Goal: Find specific page/section: Find specific page/section

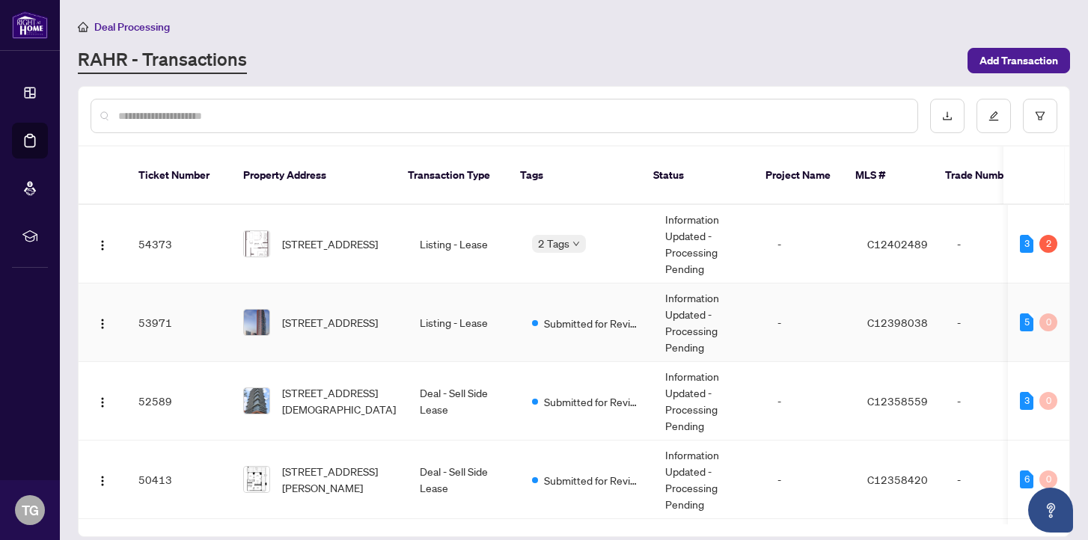
click at [452, 306] on td "Listing - Lease" at bounding box center [464, 323] width 112 height 79
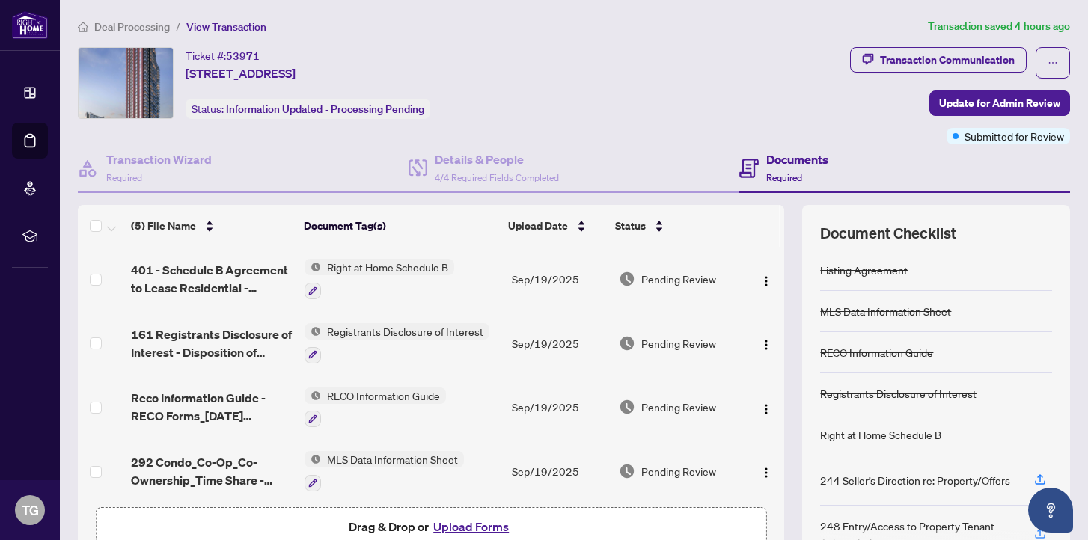
click at [147, 21] on span "Deal Processing" at bounding box center [132, 26] width 76 height 13
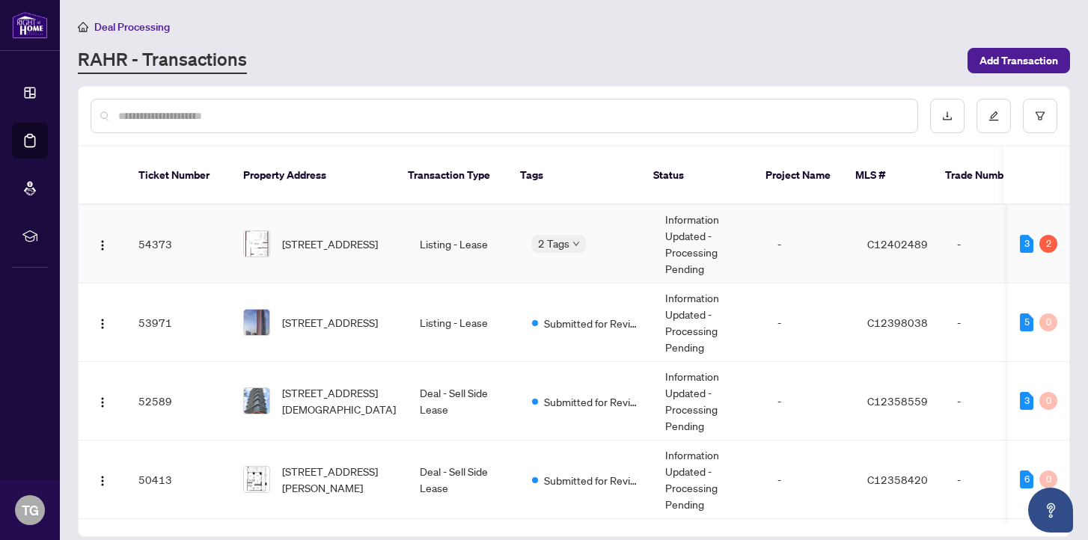
click at [440, 230] on td "Listing - Lease" at bounding box center [464, 244] width 112 height 79
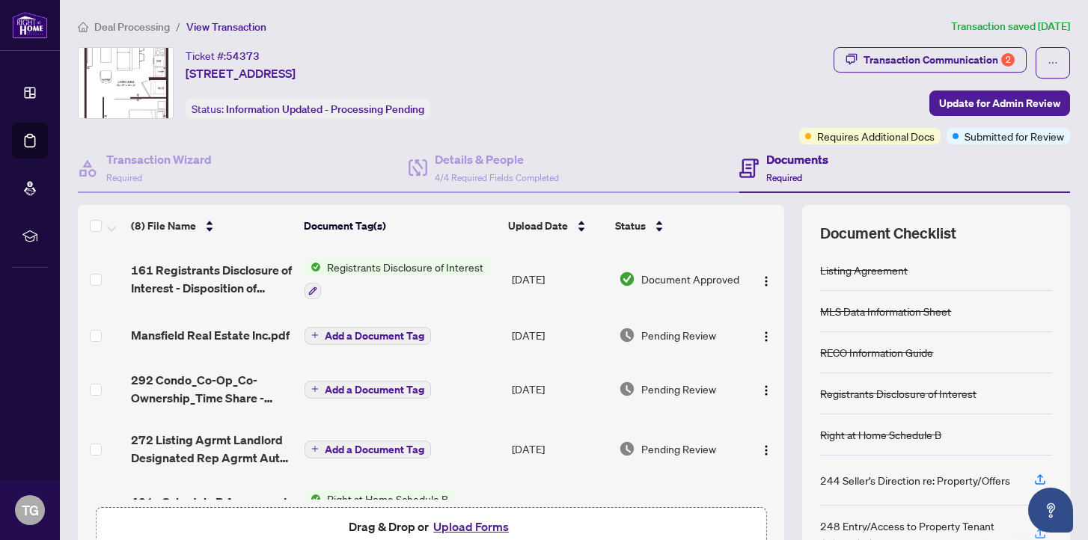
click at [132, 22] on span "Deal Processing" at bounding box center [132, 26] width 76 height 13
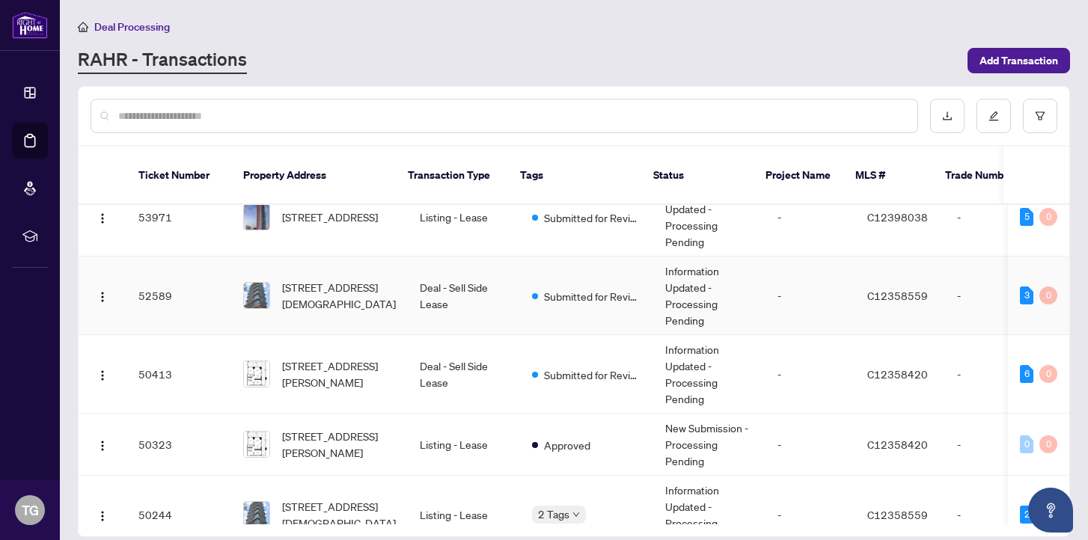
scroll to position [100, 0]
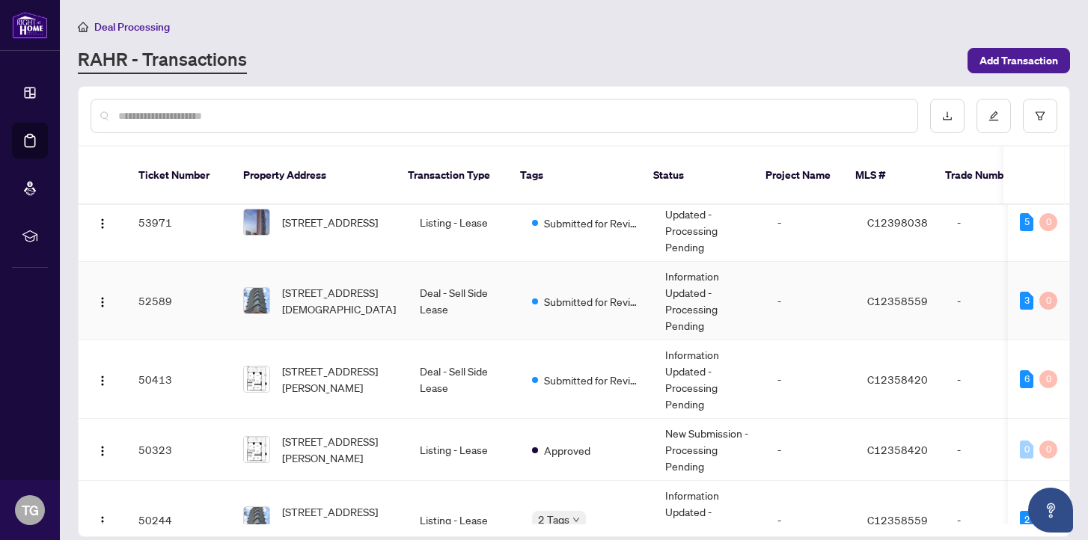
click at [444, 284] on td "Deal - Sell Side Lease" at bounding box center [464, 301] width 112 height 79
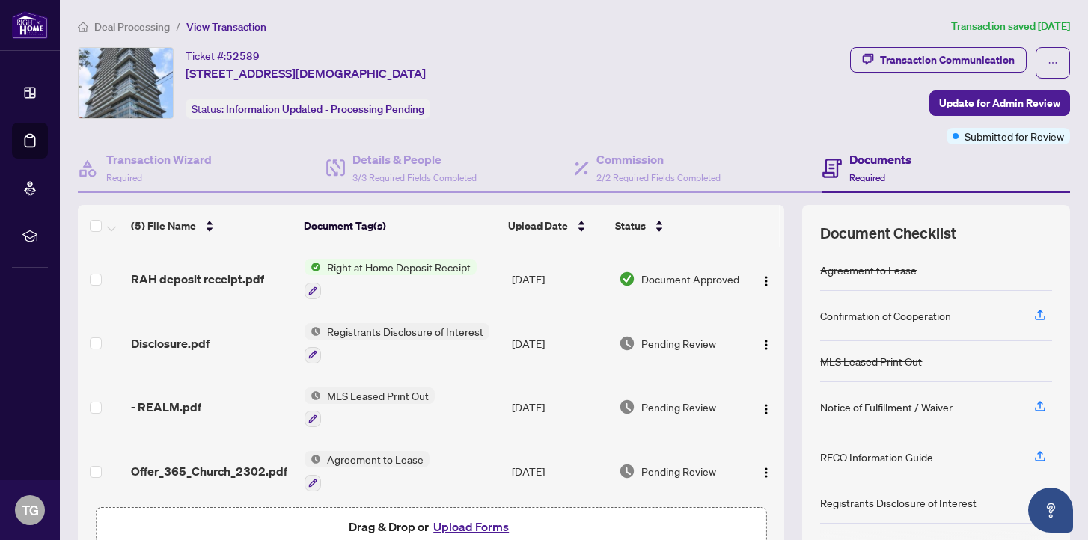
click at [127, 28] on span "Deal Processing" at bounding box center [132, 26] width 76 height 13
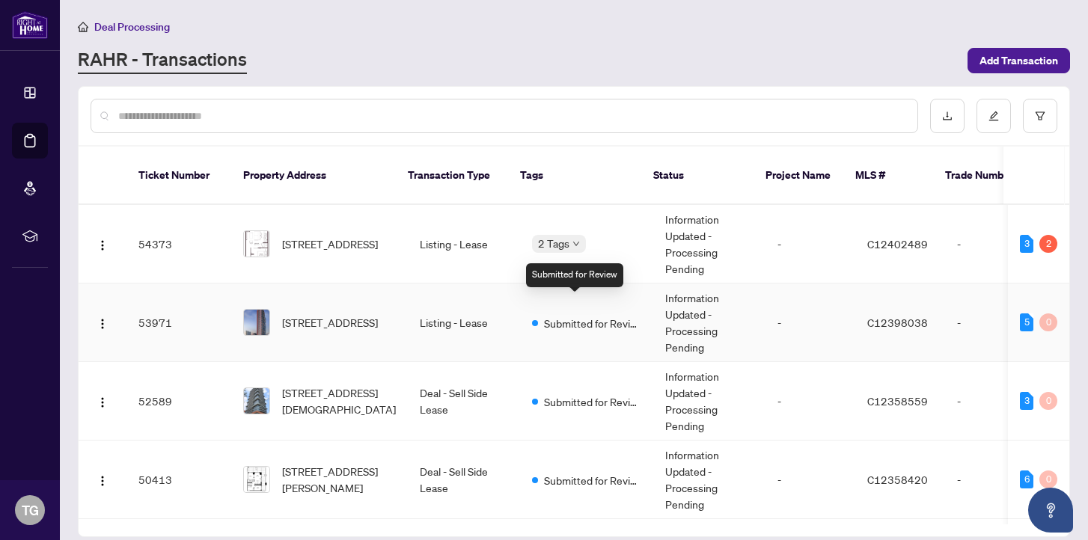
click at [580, 315] on span "Submitted for Review" at bounding box center [592, 323] width 97 height 16
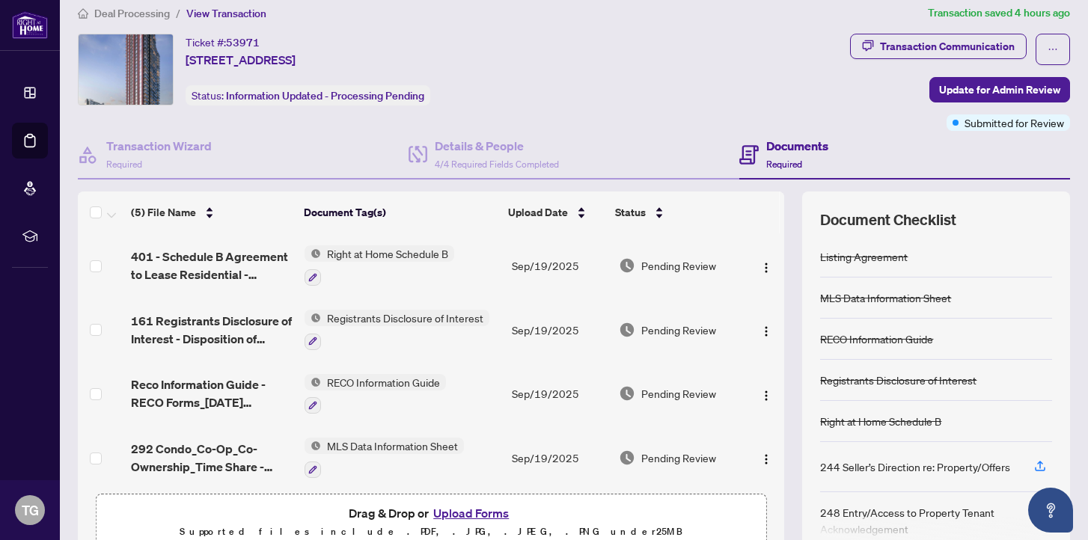
scroll to position [12, 0]
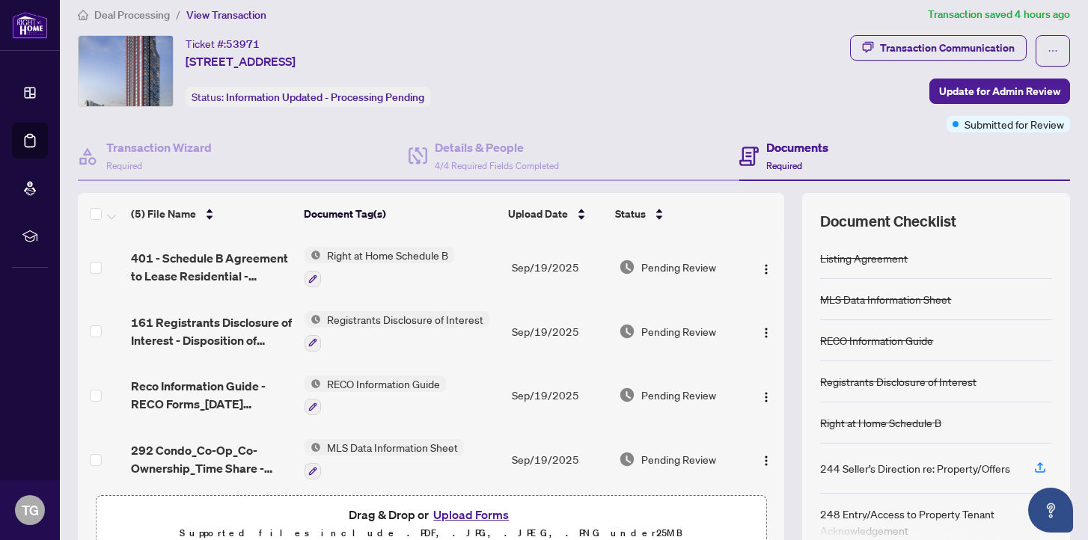
click at [132, 11] on span "Deal Processing" at bounding box center [132, 14] width 76 height 13
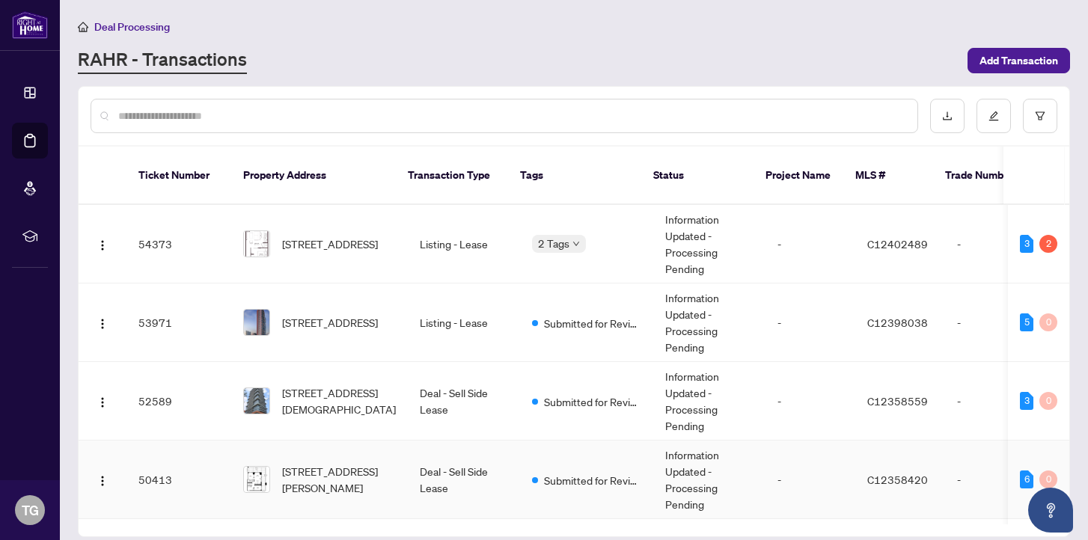
scroll to position [65, 0]
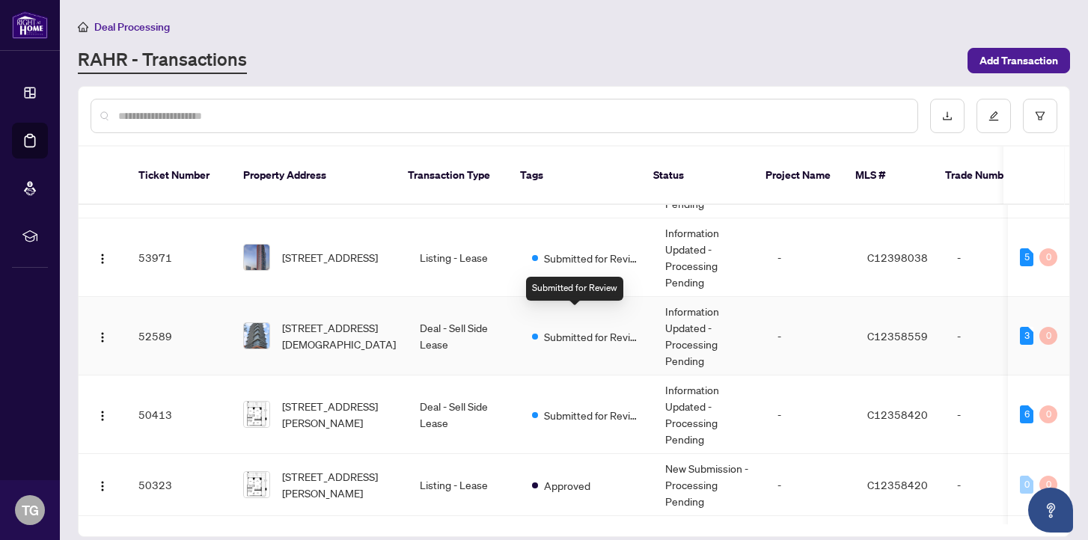
click at [571, 328] on span "Submitted for Review" at bounding box center [592, 336] width 97 height 16
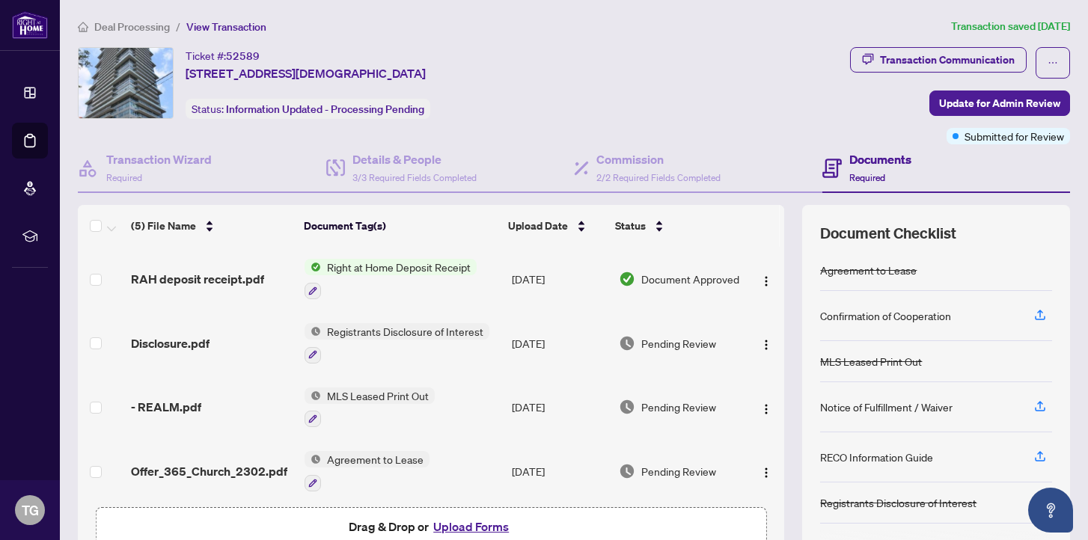
click at [132, 25] on span "Deal Processing" at bounding box center [132, 26] width 76 height 13
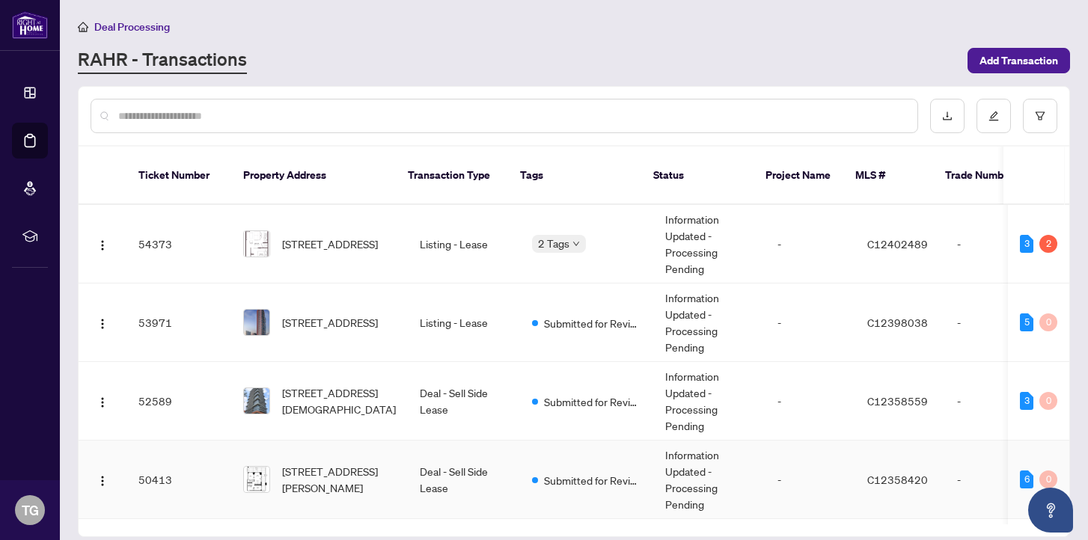
click at [458, 462] on td "Deal - Sell Side Lease" at bounding box center [464, 480] width 112 height 79
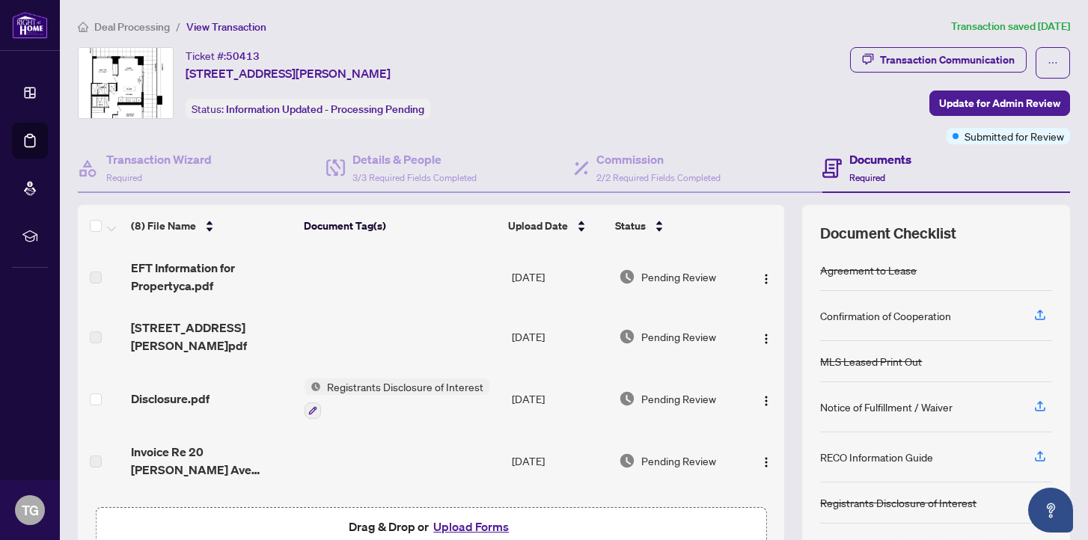
click at [136, 22] on span "Deal Processing" at bounding box center [132, 26] width 76 height 13
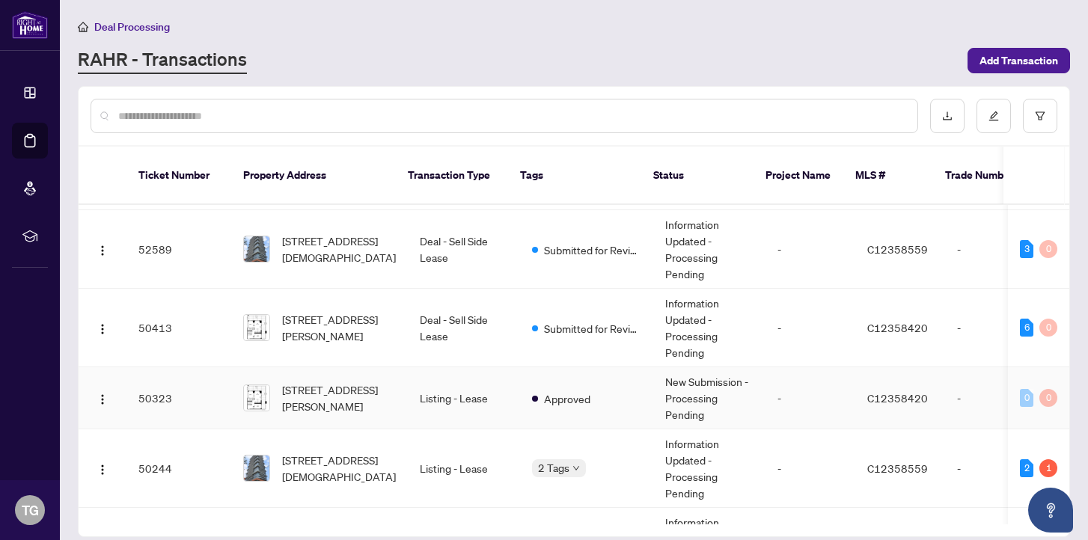
scroll to position [162, 0]
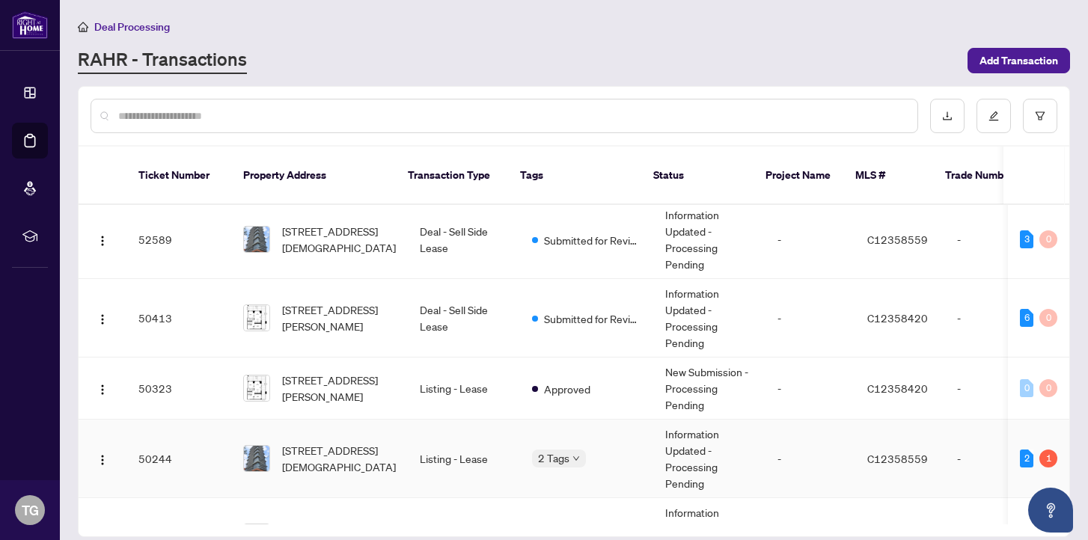
click at [462, 441] on td "Listing - Lease" at bounding box center [464, 459] width 112 height 79
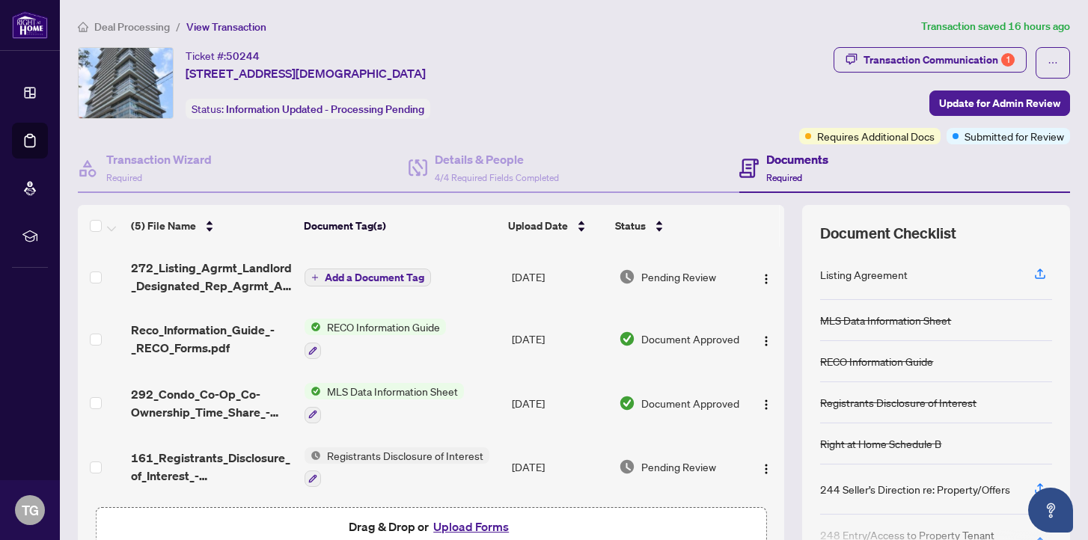
click at [132, 28] on span "Deal Processing" at bounding box center [132, 26] width 76 height 13
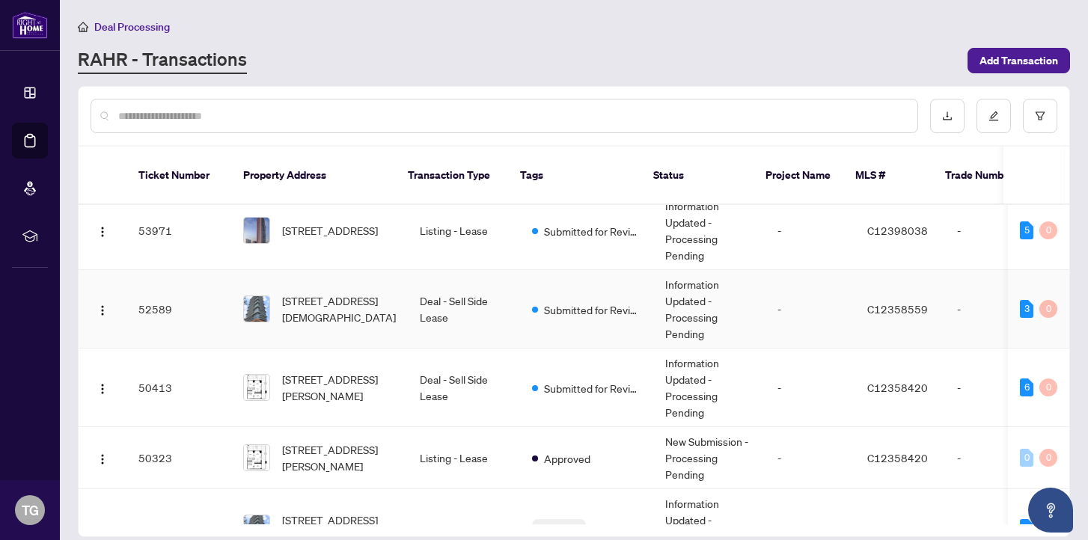
scroll to position [102, 0]
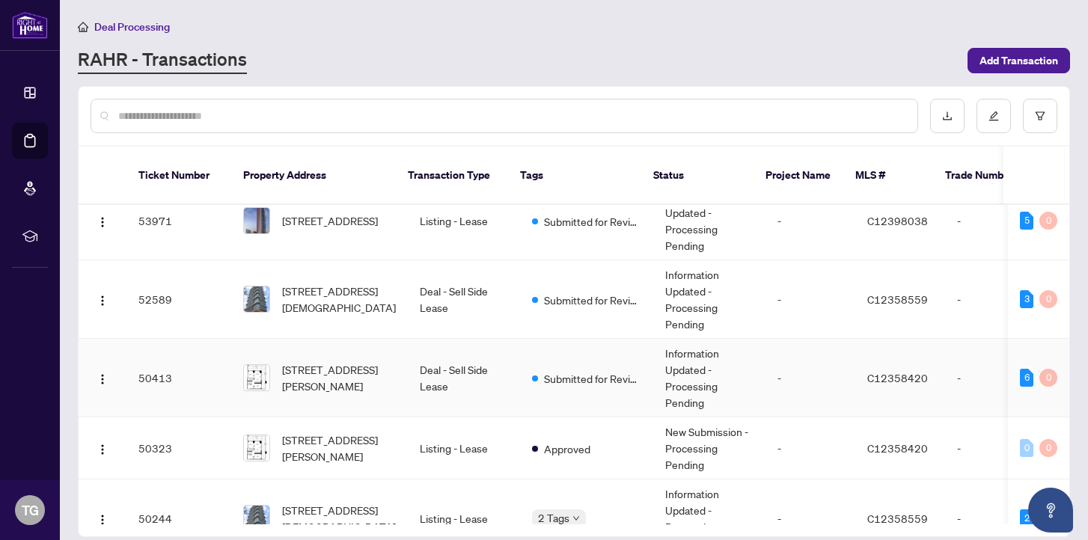
click at [450, 386] on td "Deal - Sell Side Lease" at bounding box center [464, 378] width 112 height 79
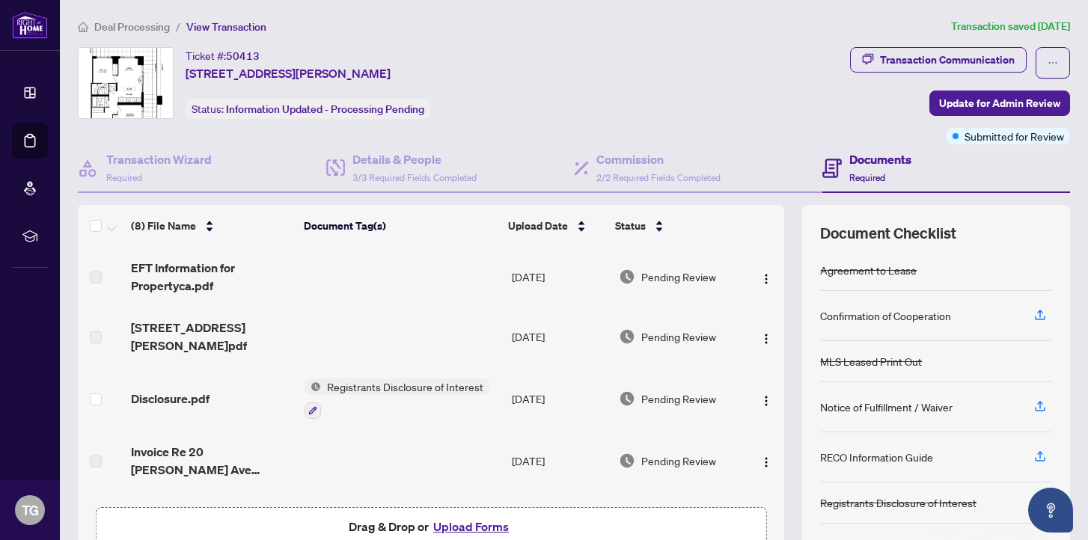
click at [126, 26] on span "Deal Processing" at bounding box center [132, 26] width 76 height 13
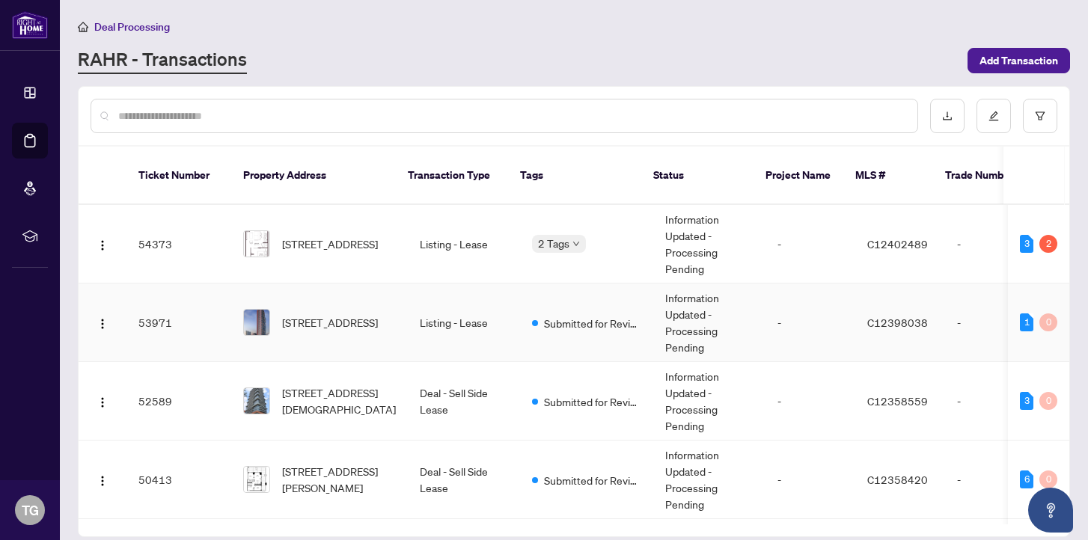
click at [469, 293] on td "Listing - Lease" at bounding box center [464, 323] width 112 height 79
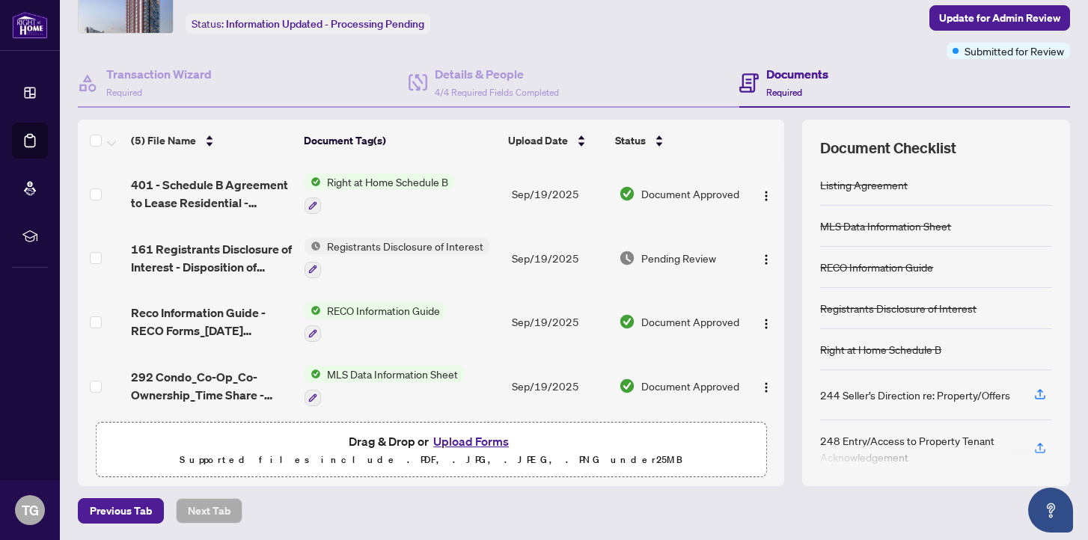
click at [458, 244] on span "Registrants Disclosure of Interest" at bounding box center [405, 246] width 168 height 16
click at [488, 220] on td "Right at Home Schedule B" at bounding box center [402, 194] width 207 height 64
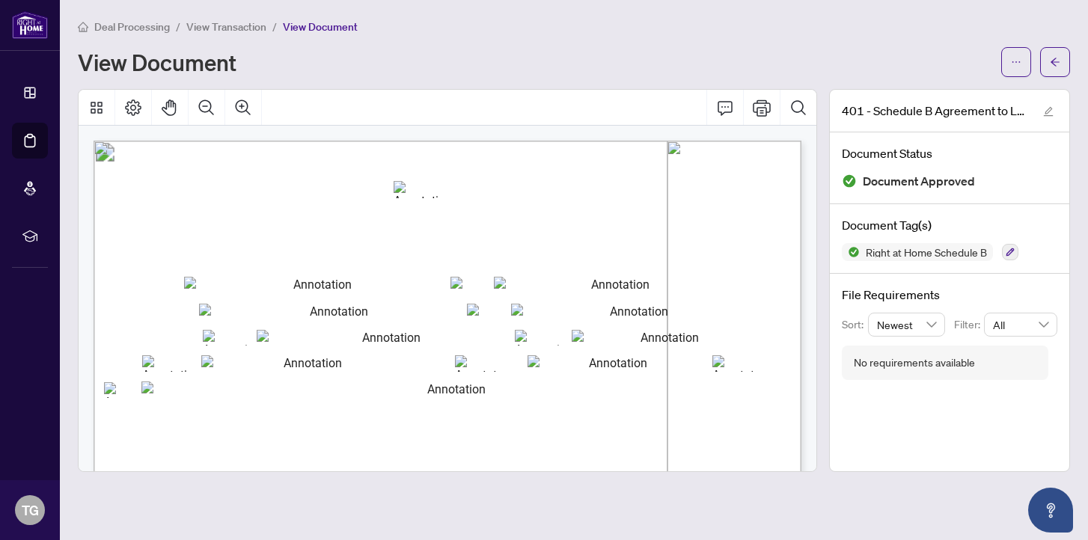
click at [207, 25] on span "View Transaction" at bounding box center [226, 26] width 80 height 13
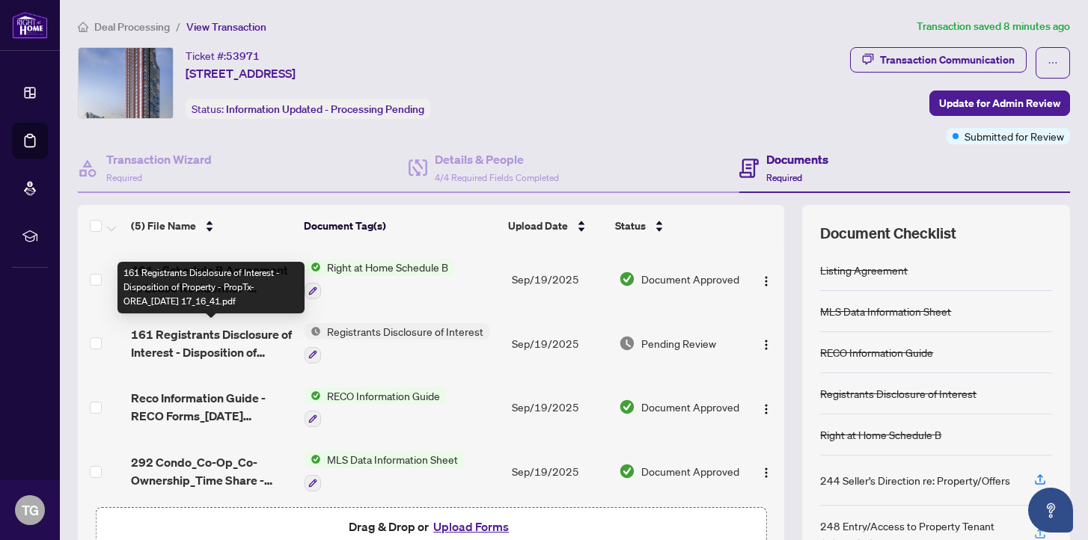
click at [242, 326] on span "161 Registrants Disclosure of Interest - Disposition of Property - PropTx-OREA_…" at bounding box center [212, 343] width 162 height 36
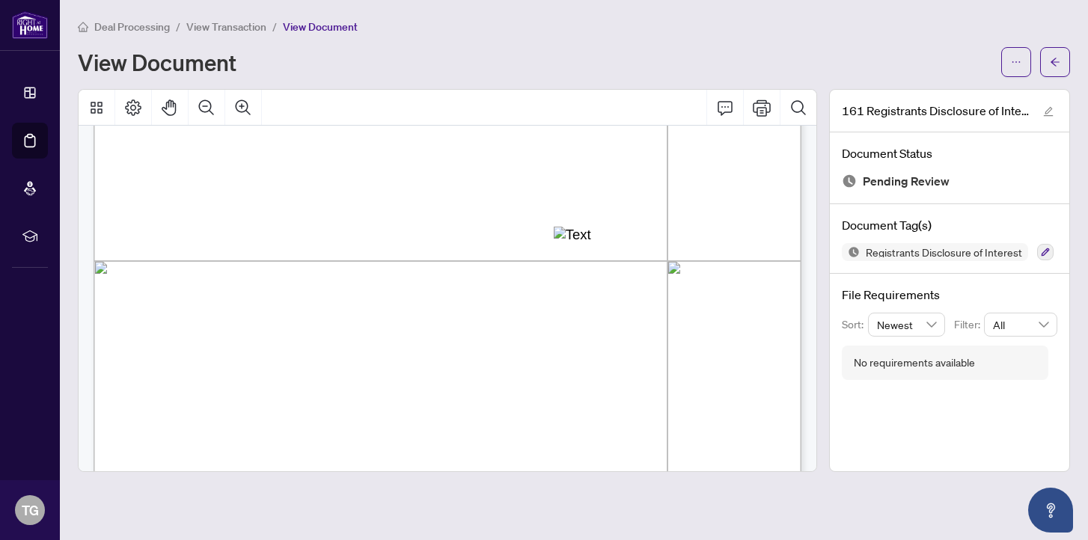
scroll to position [450, 0]
click at [137, 25] on span "Deal Processing" at bounding box center [132, 26] width 76 height 13
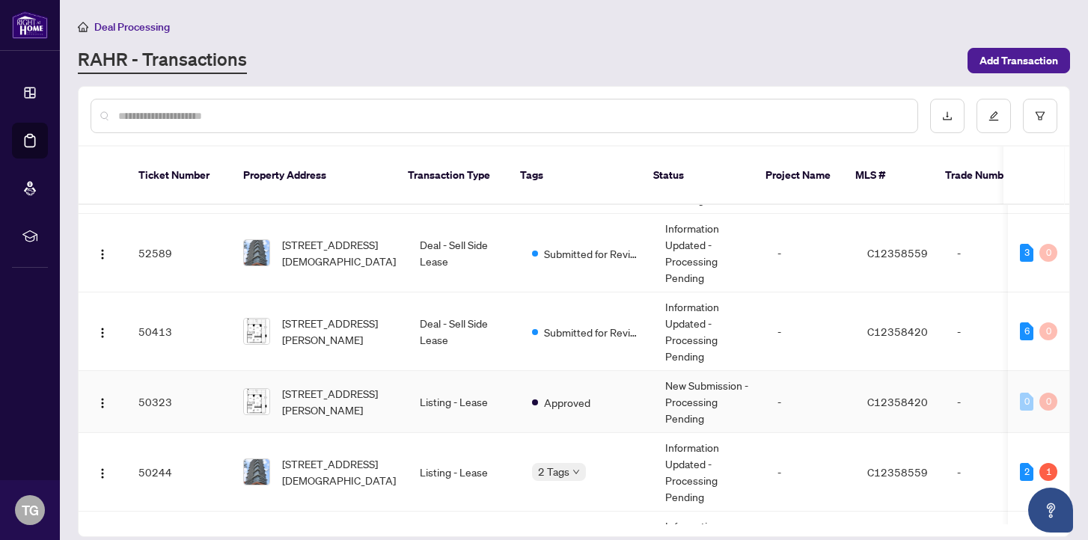
scroll to position [149, 0]
click at [126, 25] on span "Deal Processing" at bounding box center [132, 26] width 76 height 13
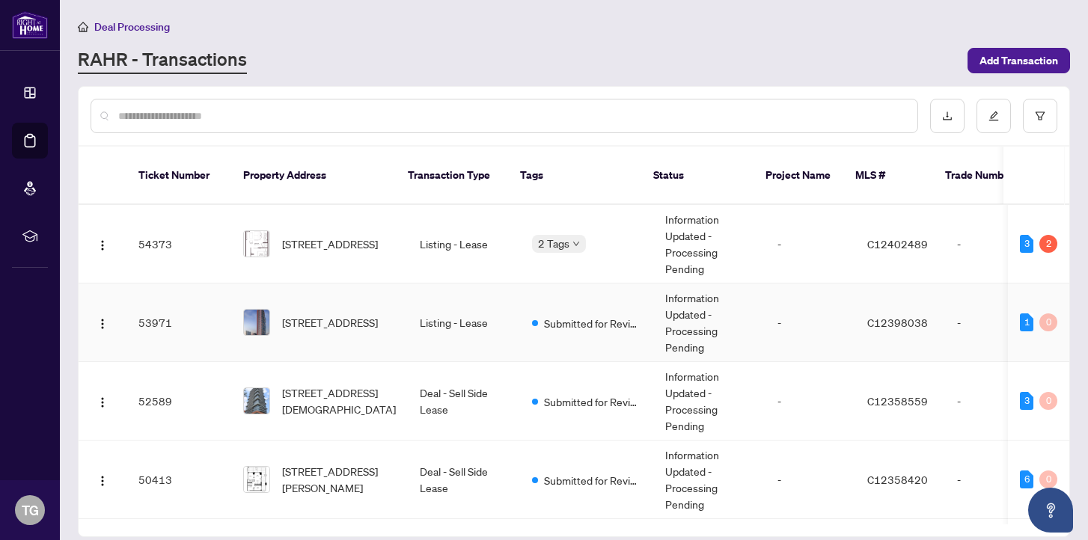
click at [501, 312] on td "Listing - Lease" at bounding box center [464, 323] width 112 height 79
